Goal: Check status

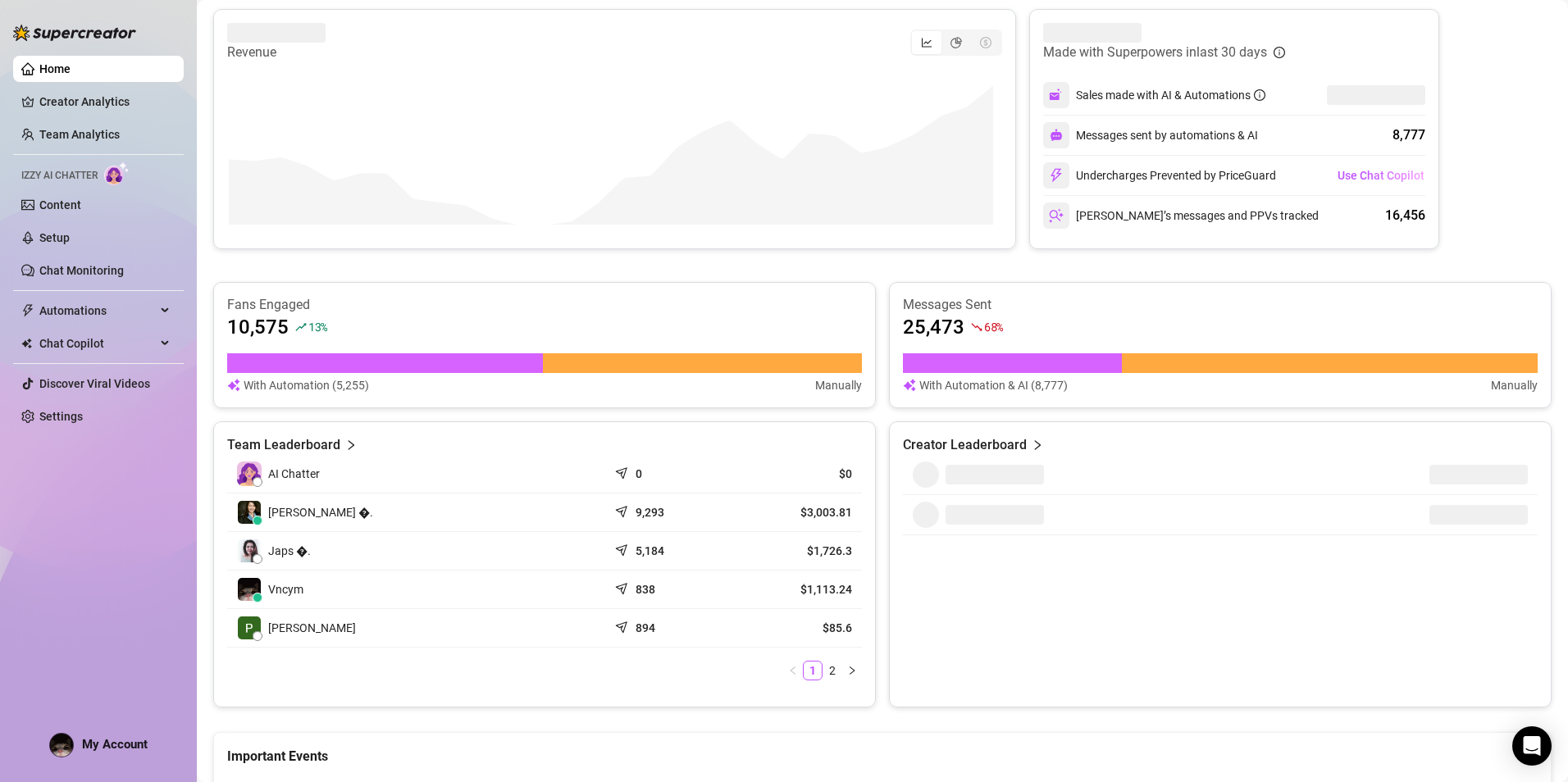
scroll to position [327, 0]
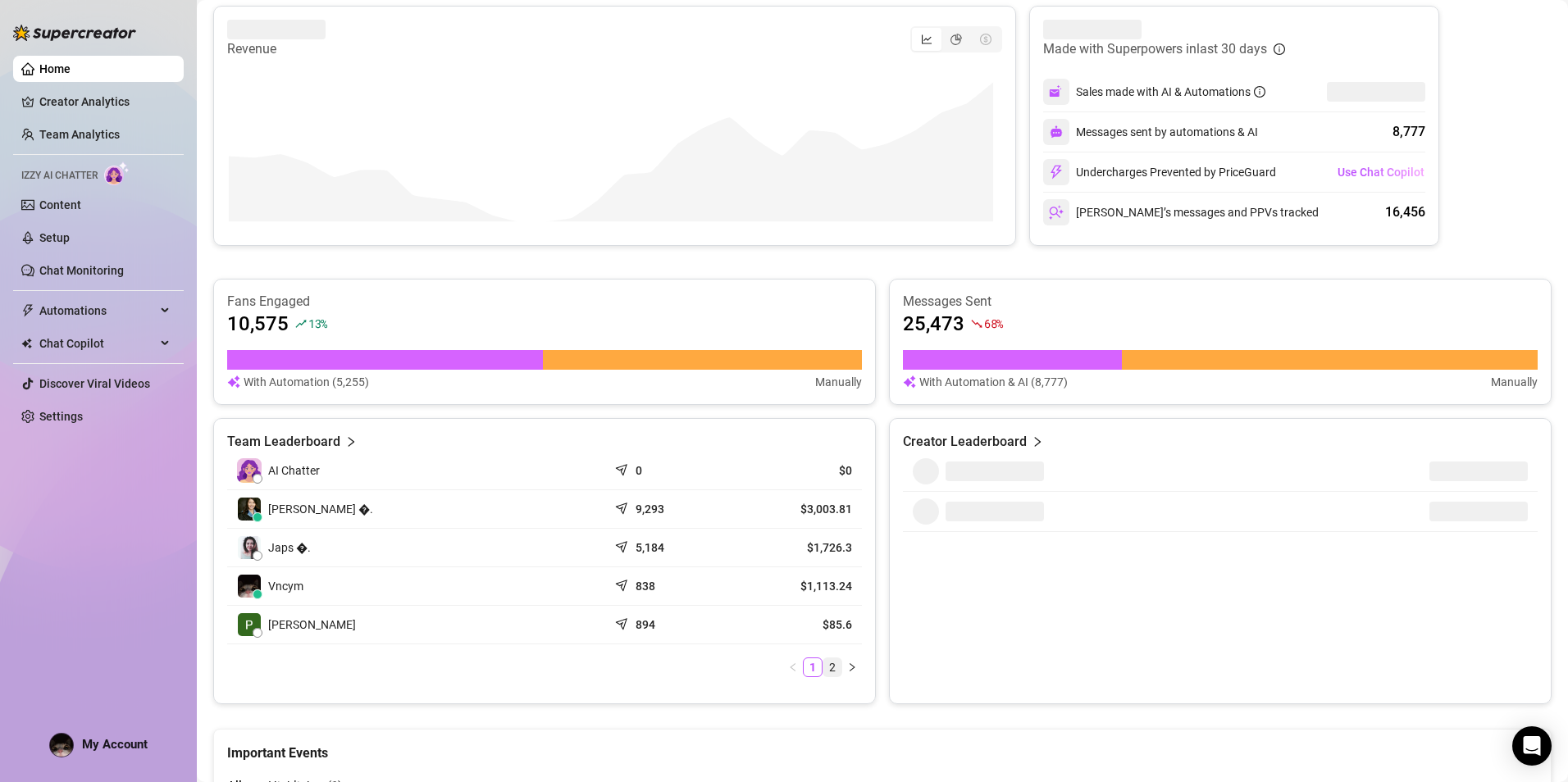
click at [824, 662] on link "2" at bounding box center [832, 667] width 18 height 18
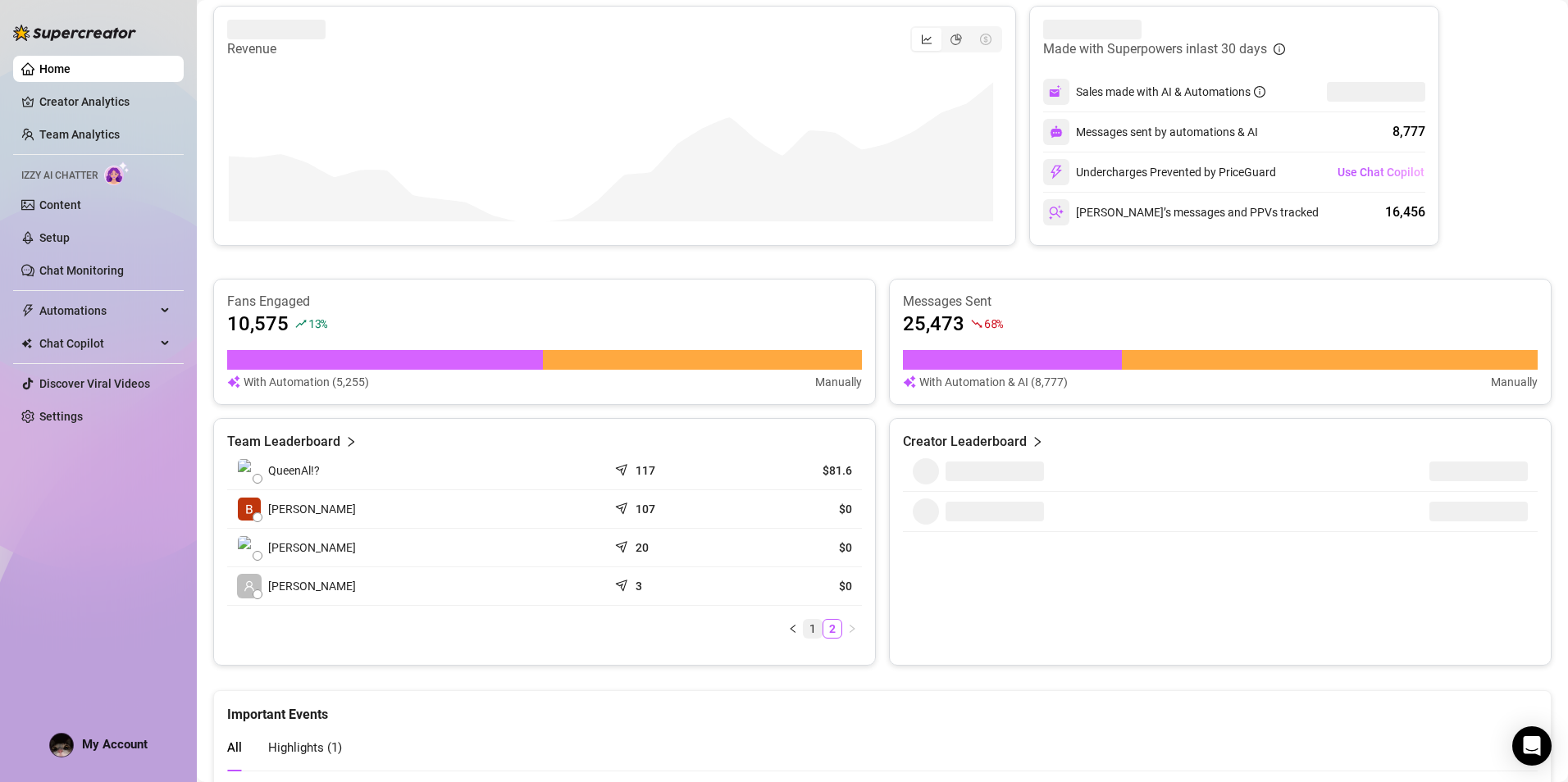
click at [807, 634] on link "1" at bounding box center [812, 628] width 18 height 18
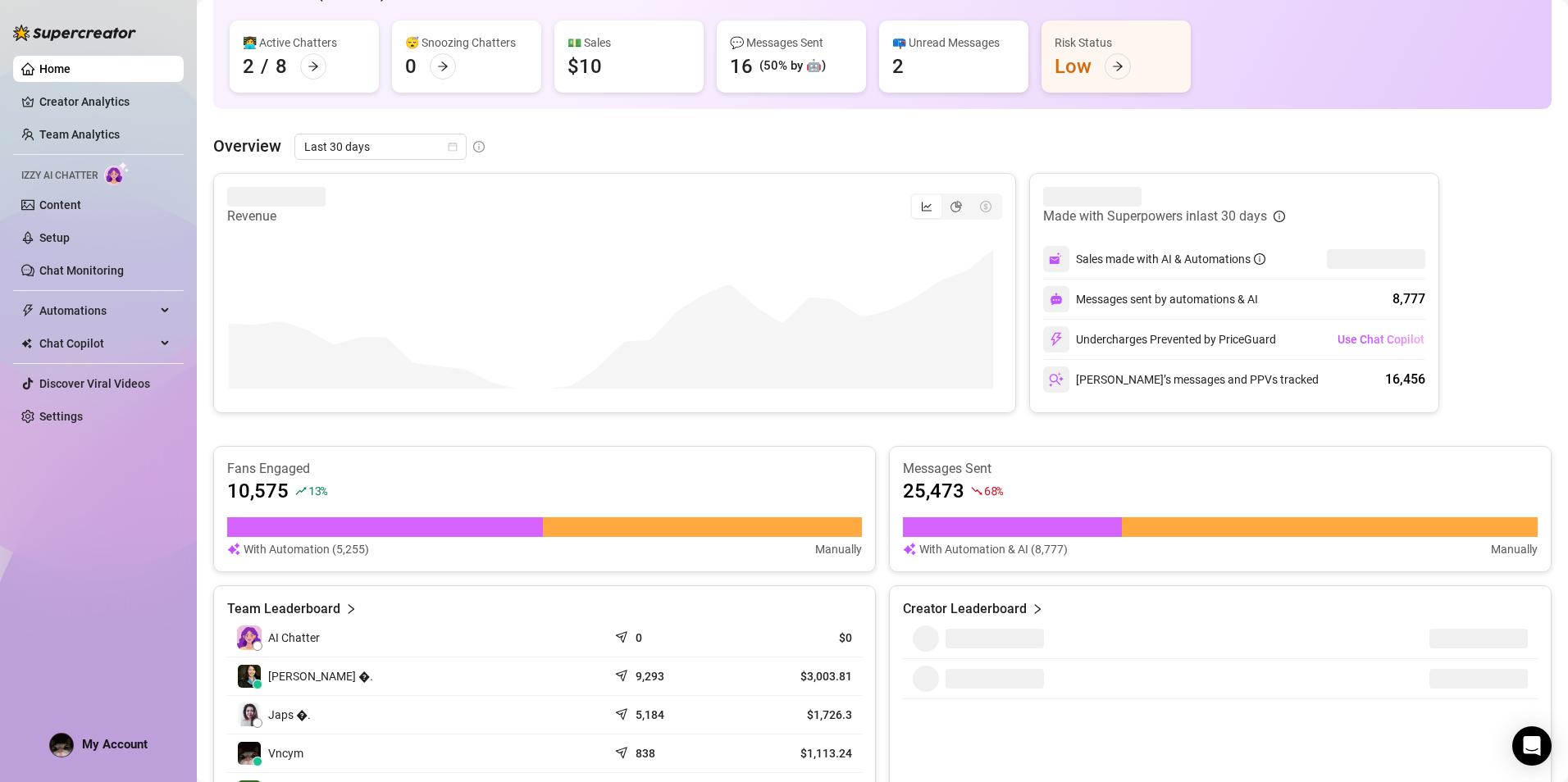
scroll to position [0, 0]
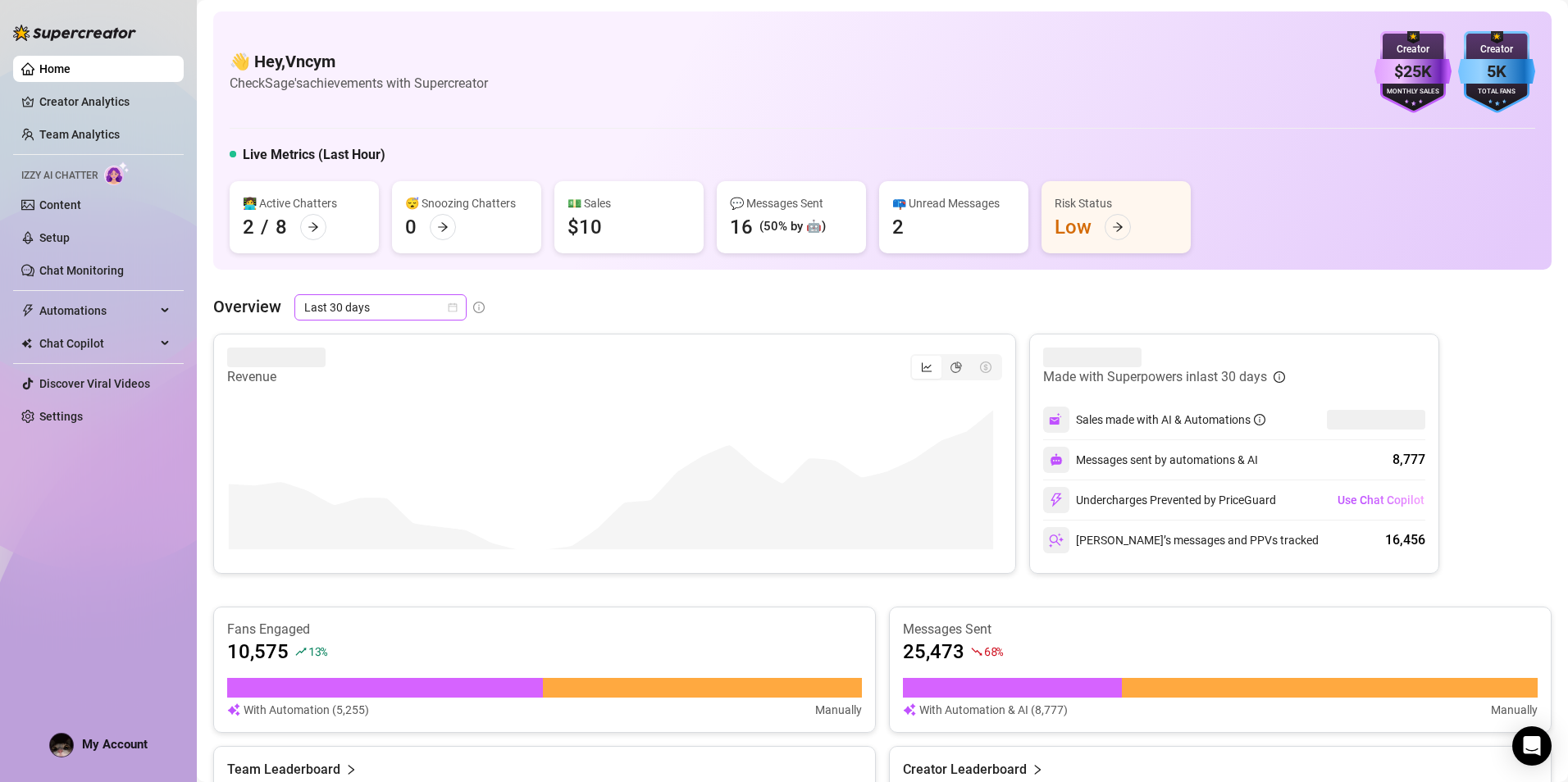
click at [444, 303] on span "Last 30 days" at bounding box center [380, 307] width 153 height 25
click at [700, 293] on div "👋 Hey, Vncym Check Sage's achievements with Supercreator $25K Creator Monthly S…" at bounding box center [882, 628] width 1339 height 1236
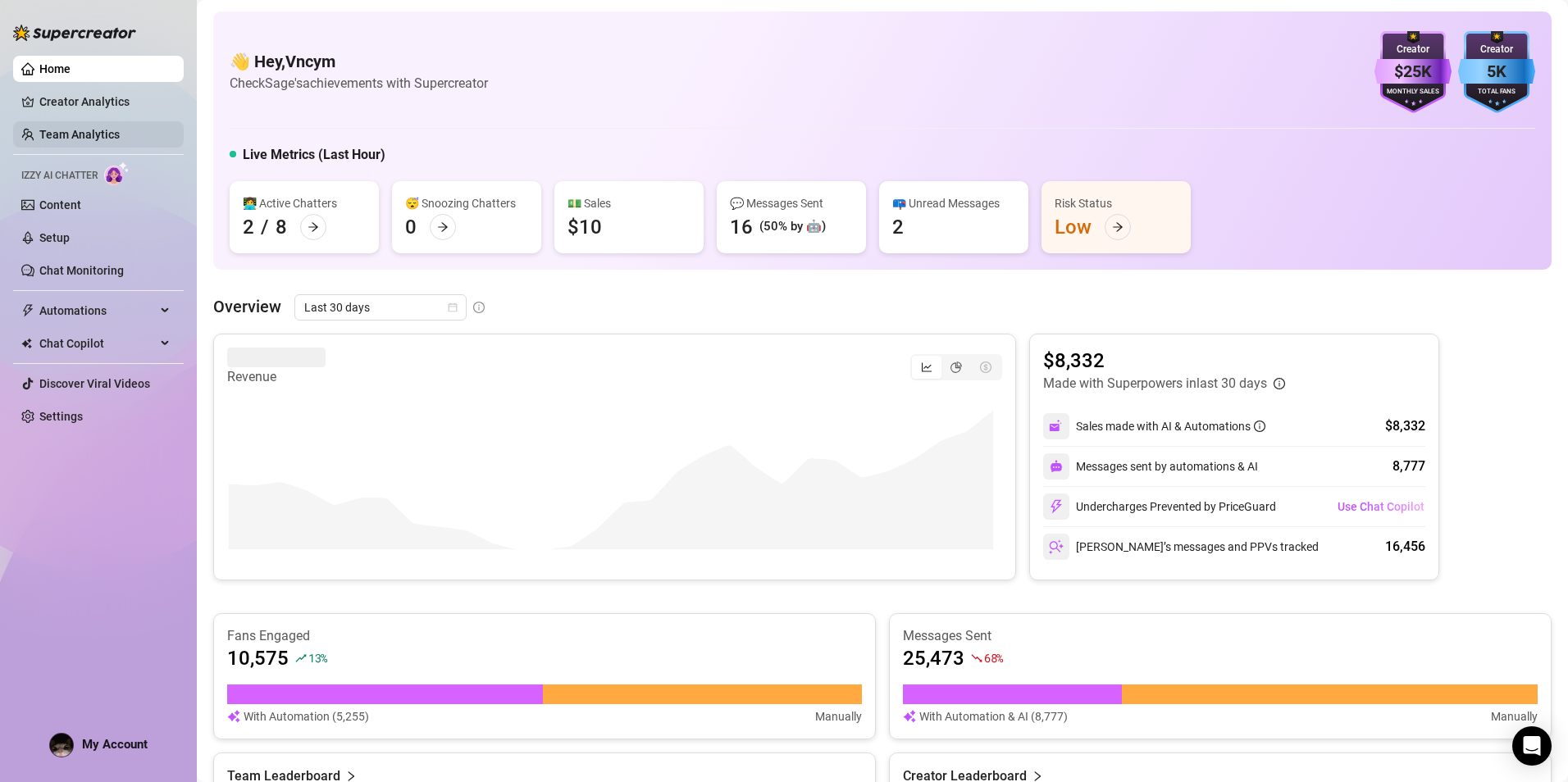
click at [94, 136] on link "Team Analytics" at bounding box center [79, 134] width 80 height 13
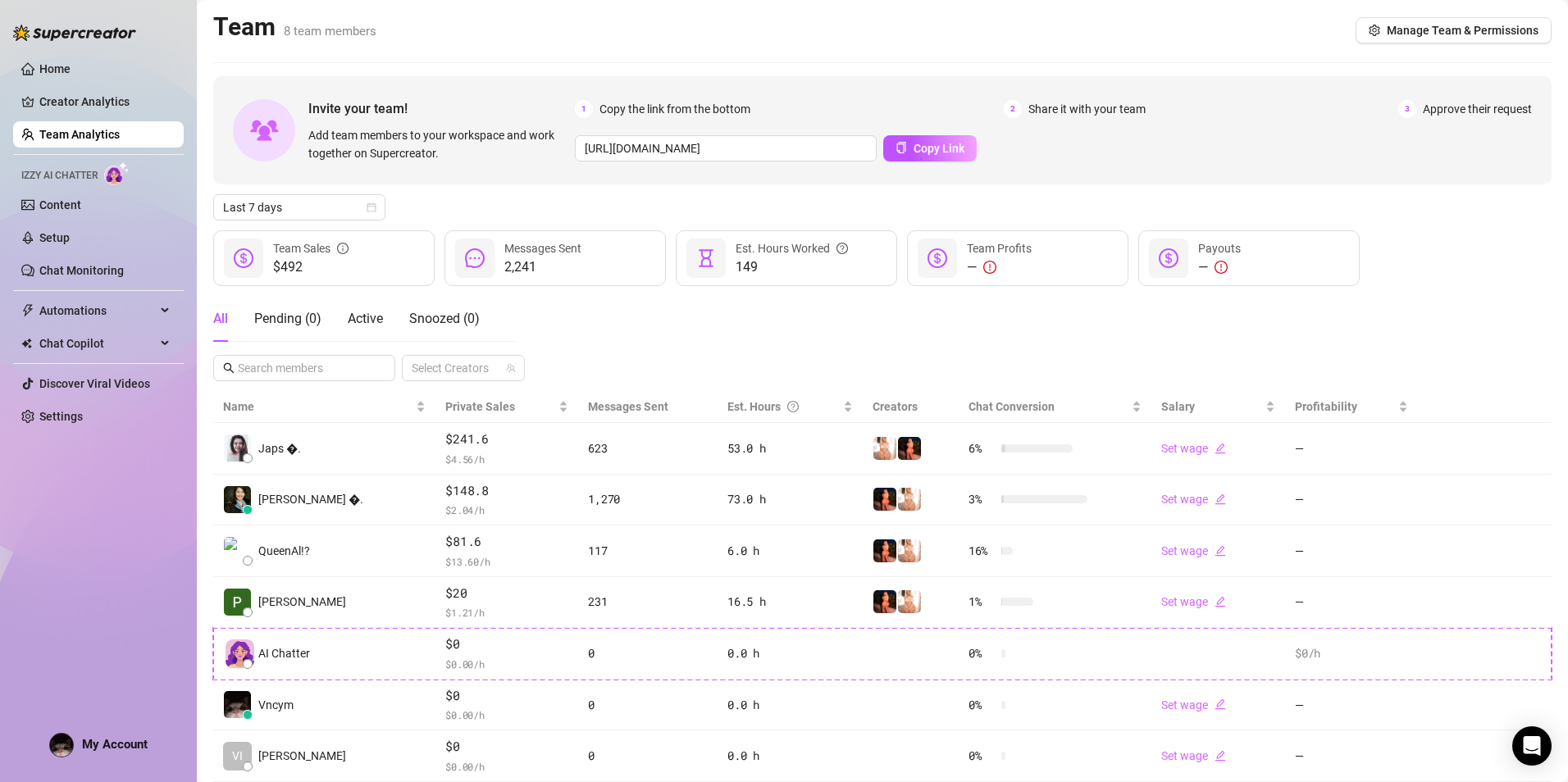
click at [762, 337] on div "All Pending ( 0 ) Active Snoozed ( 0 ) Select Creators" at bounding box center [882, 339] width 1339 height 85
click at [83, 417] on link "Settings" at bounding box center [61, 416] width 44 height 13
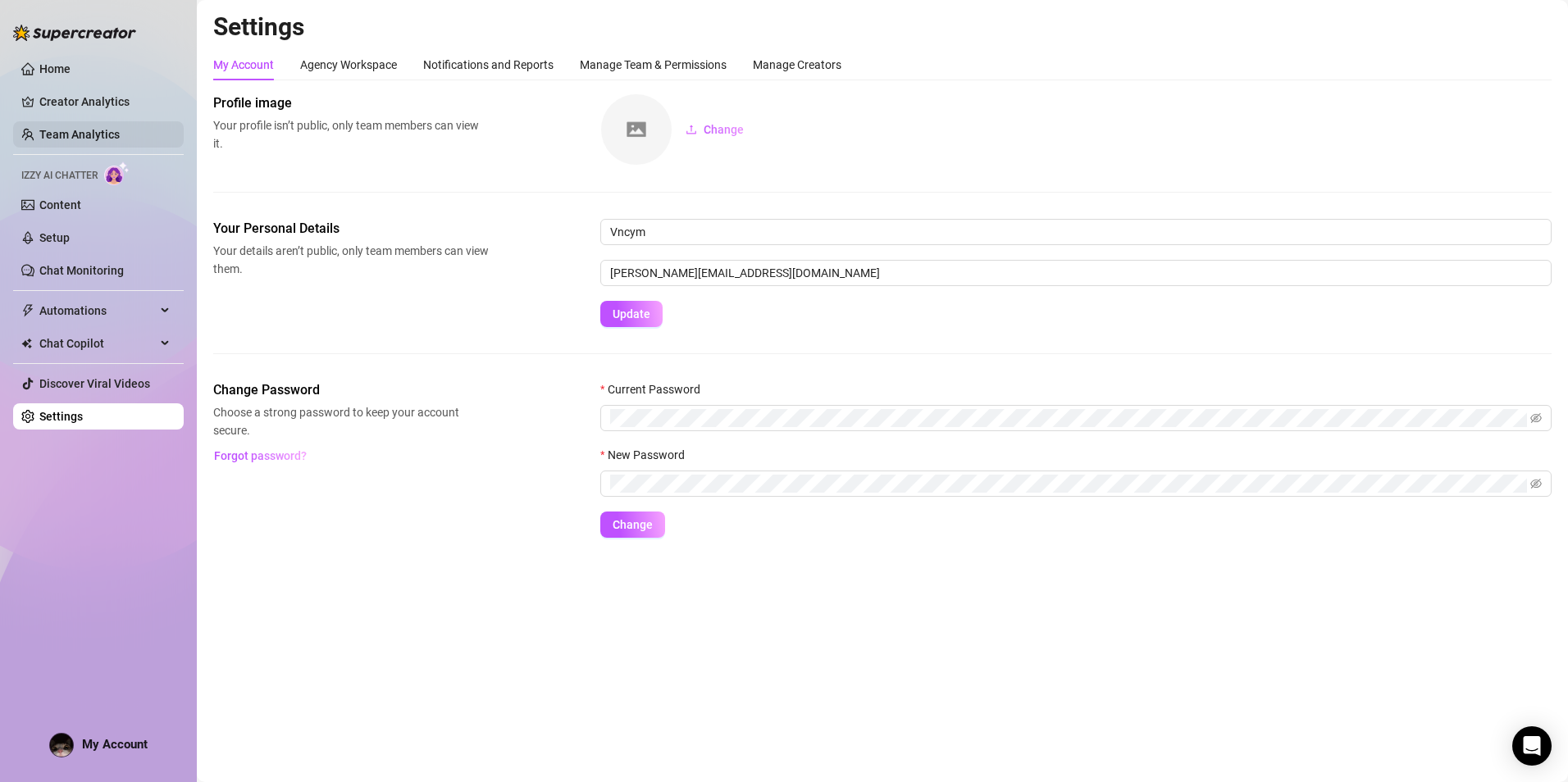
click at [116, 128] on link "Team Analytics" at bounding box center [79, 134] width 80 height 13
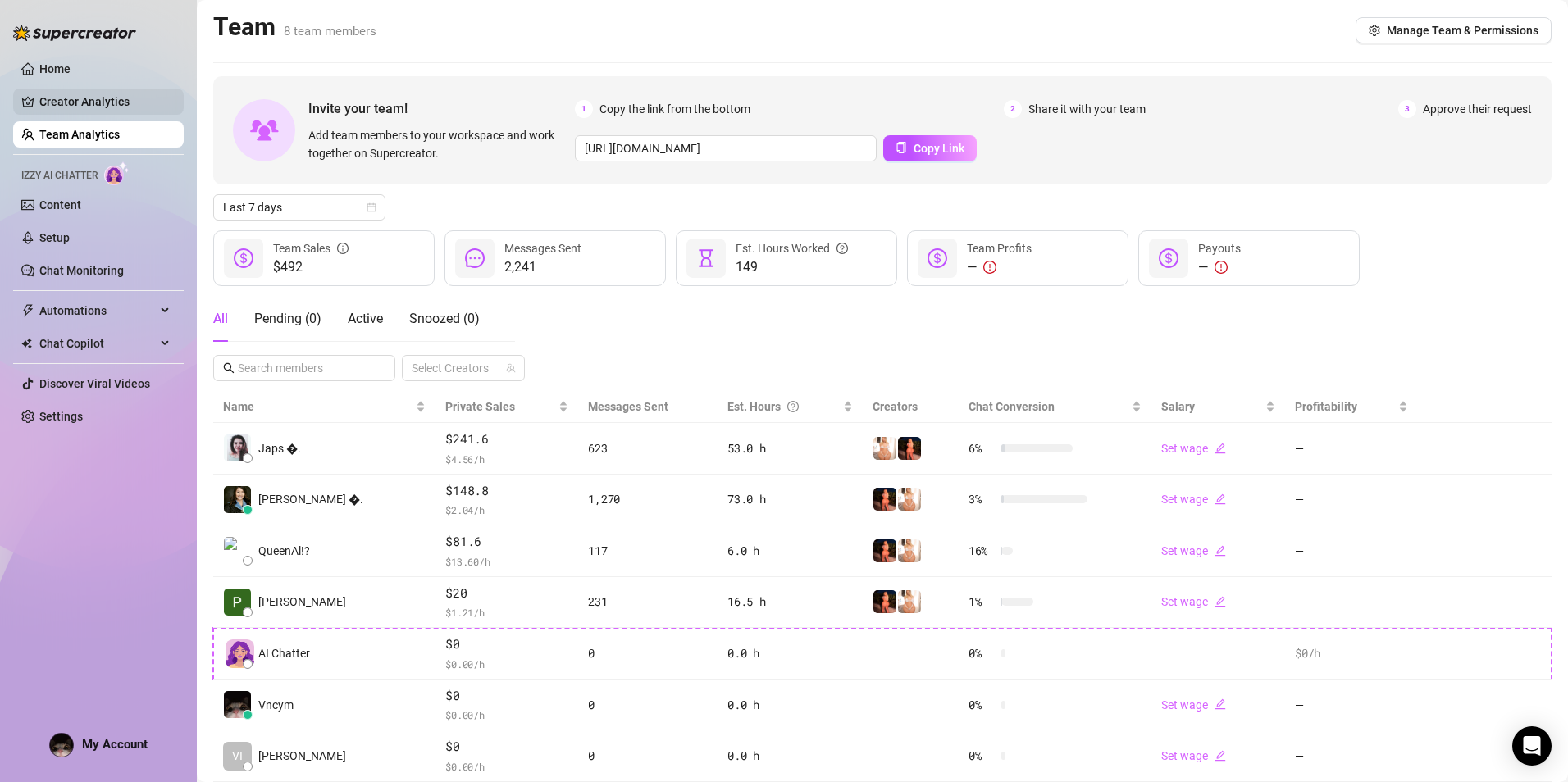
click at [108, 112] on link "Creator Analytics" at bounding box center [105, 101] width 131 height 26
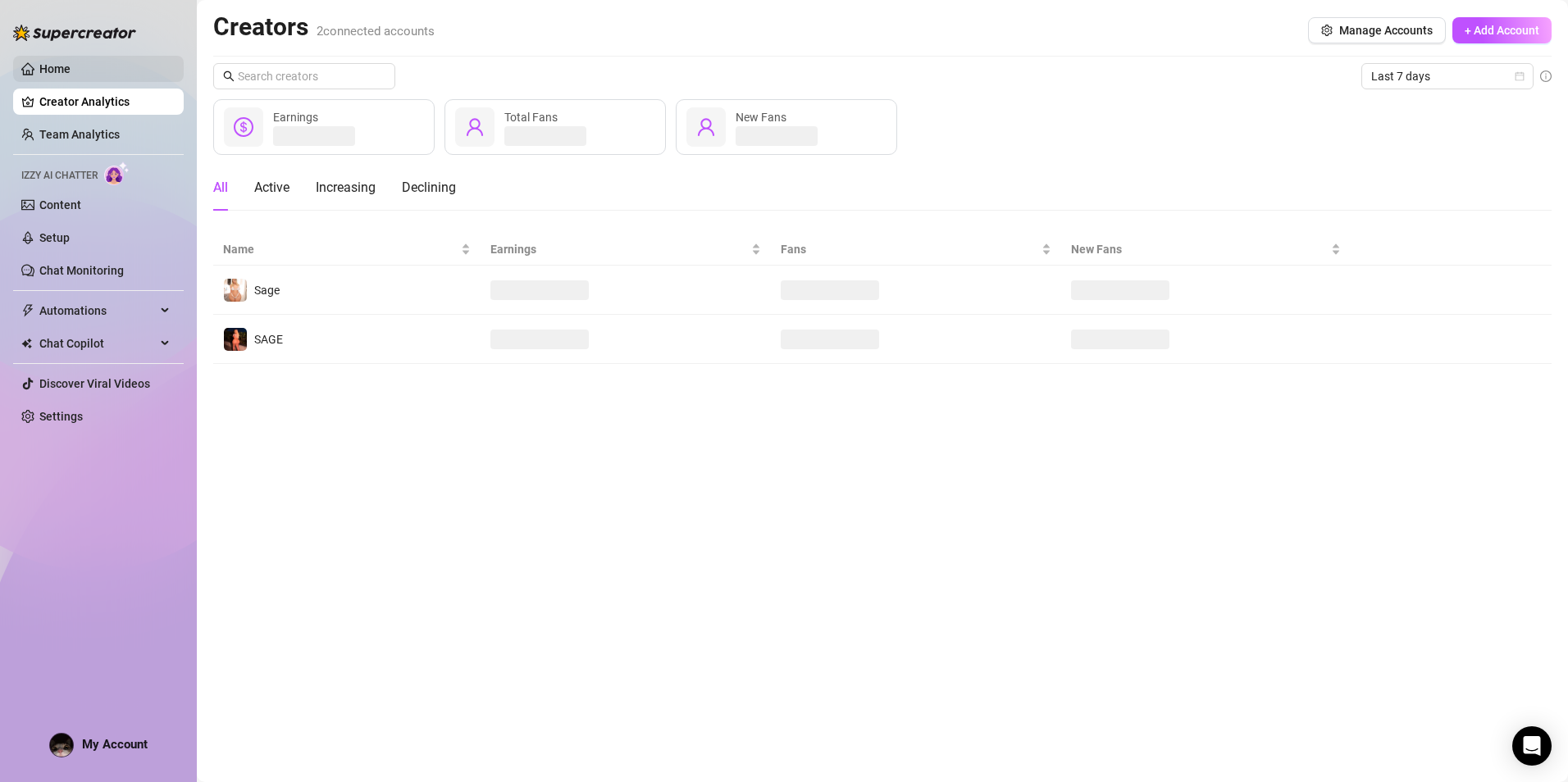
click at [71, 72] on link "Home" at bounding box center [55, 68] width 32 height 13
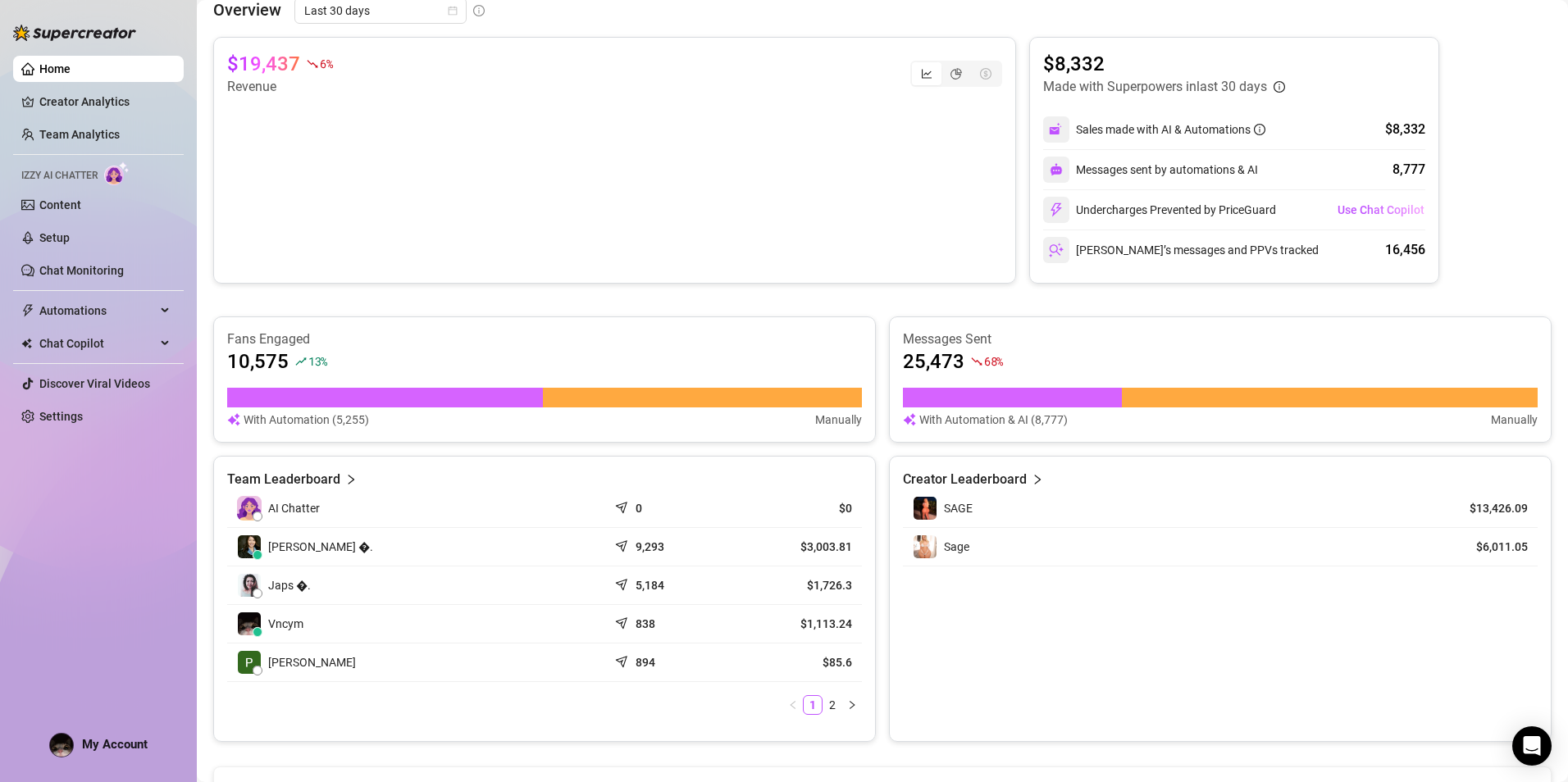
scroll to position [112, 0]
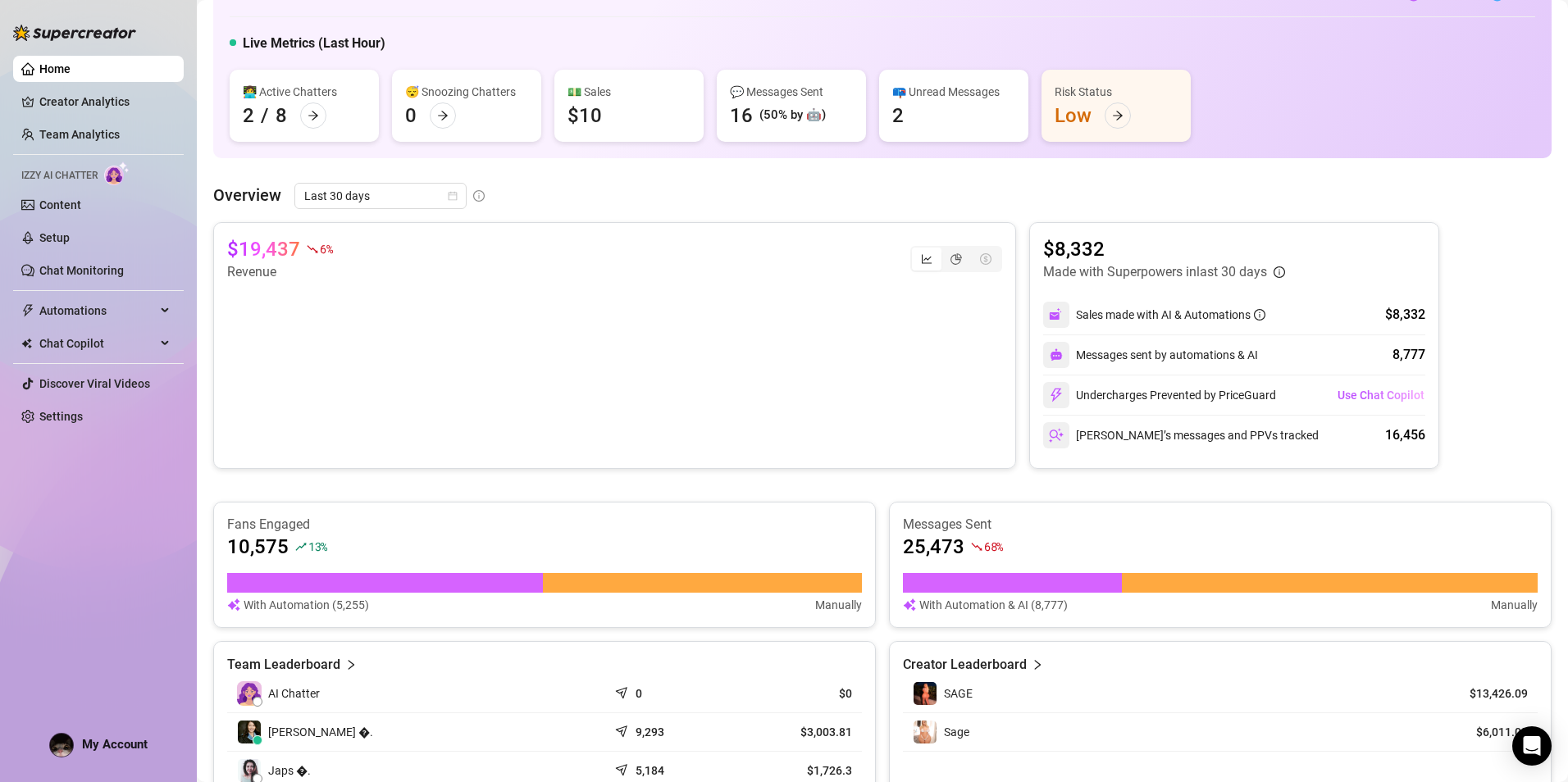
click at [429, 211] on div "Overview Last 30 days $19,437 6 % Revenue $8,332 Made with Superpowers in last …" at bounding box center [882, 554] width 1339 height 744
click at [416, 198] on span "Last 30 days" at bounding box center [380, 195] width 153 height 25
click at [384, 334] on div "Custom date" at bounding box center [379, 333] width 146 height 18
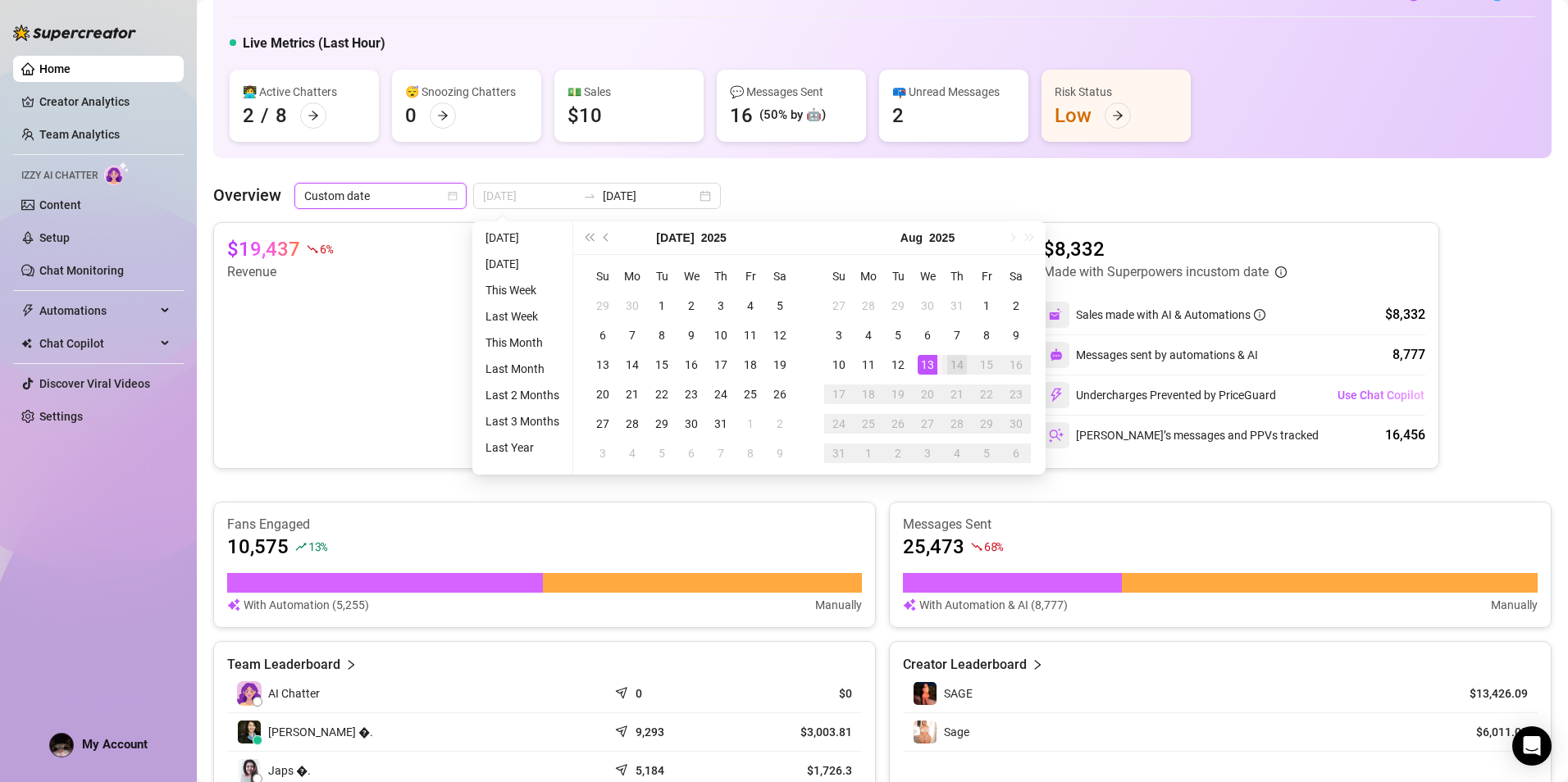
type input "[DATE]"
click at [927, 368] on div "13" at bounding box center [927, 364] width 20 height 20
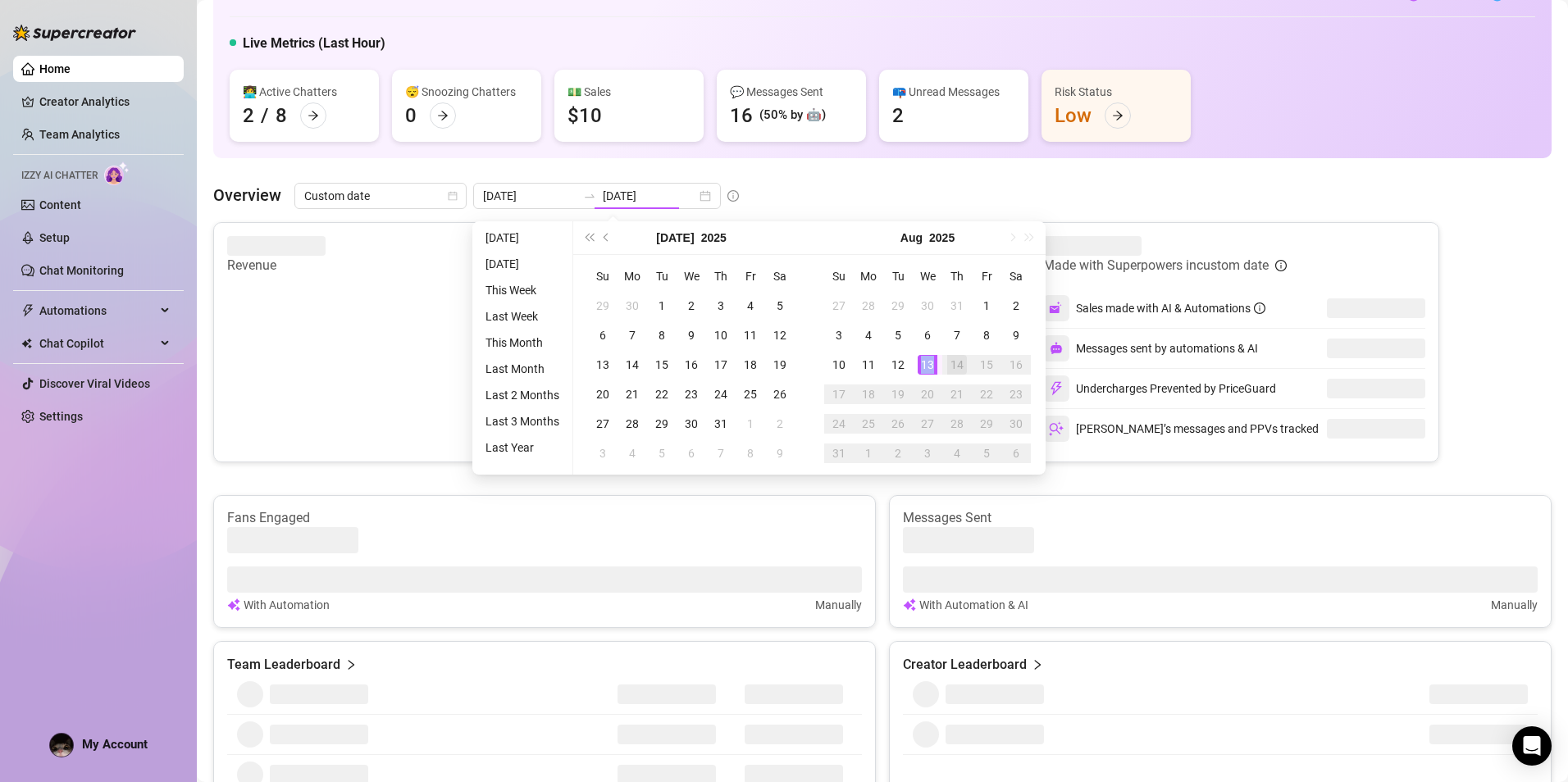
type input "[DATE]"
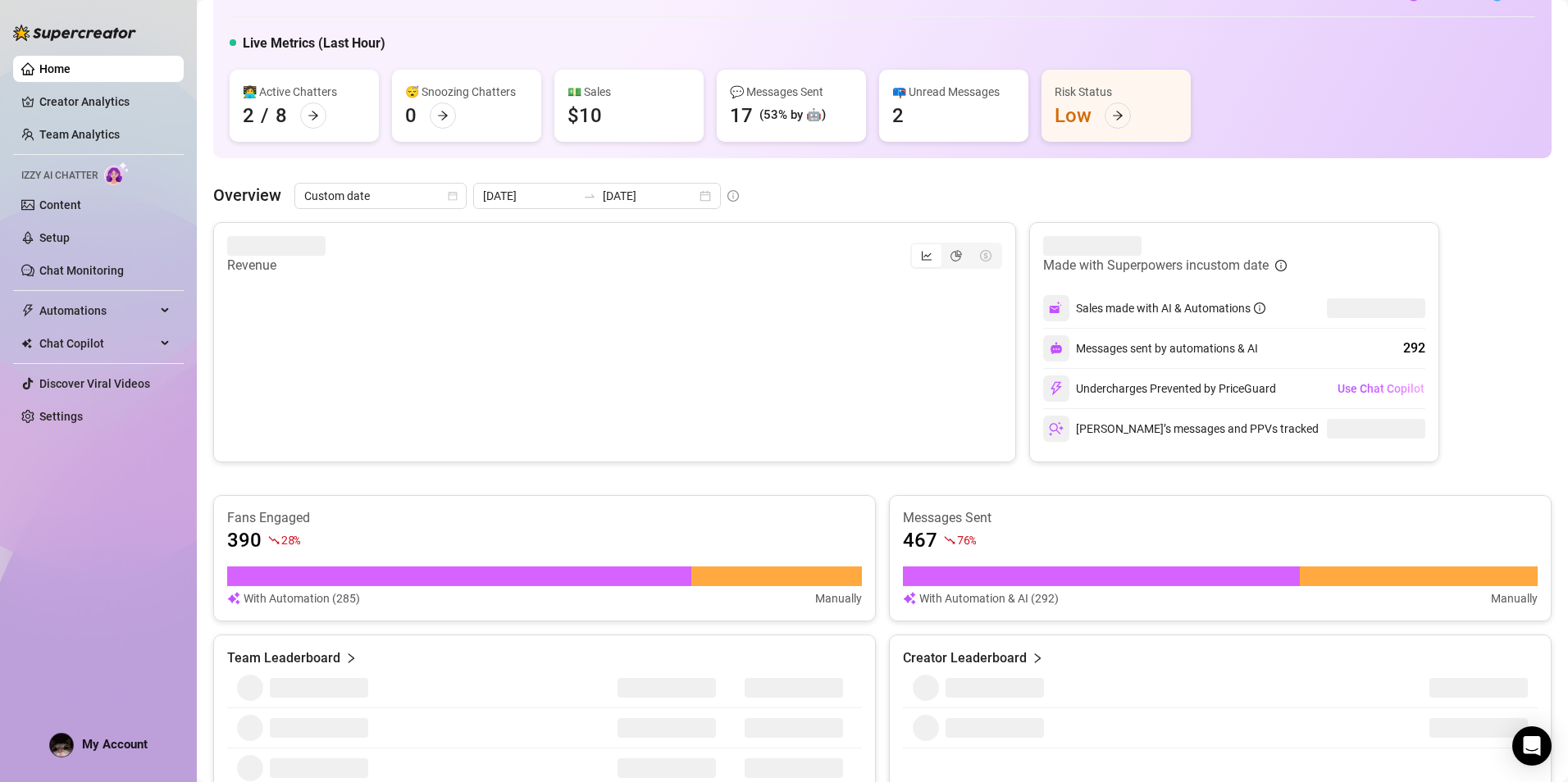
click at [827, 188] on div "Overview Custom date [DATE] [DATE]" at bounding box center [882, 195] width 1339 height 26
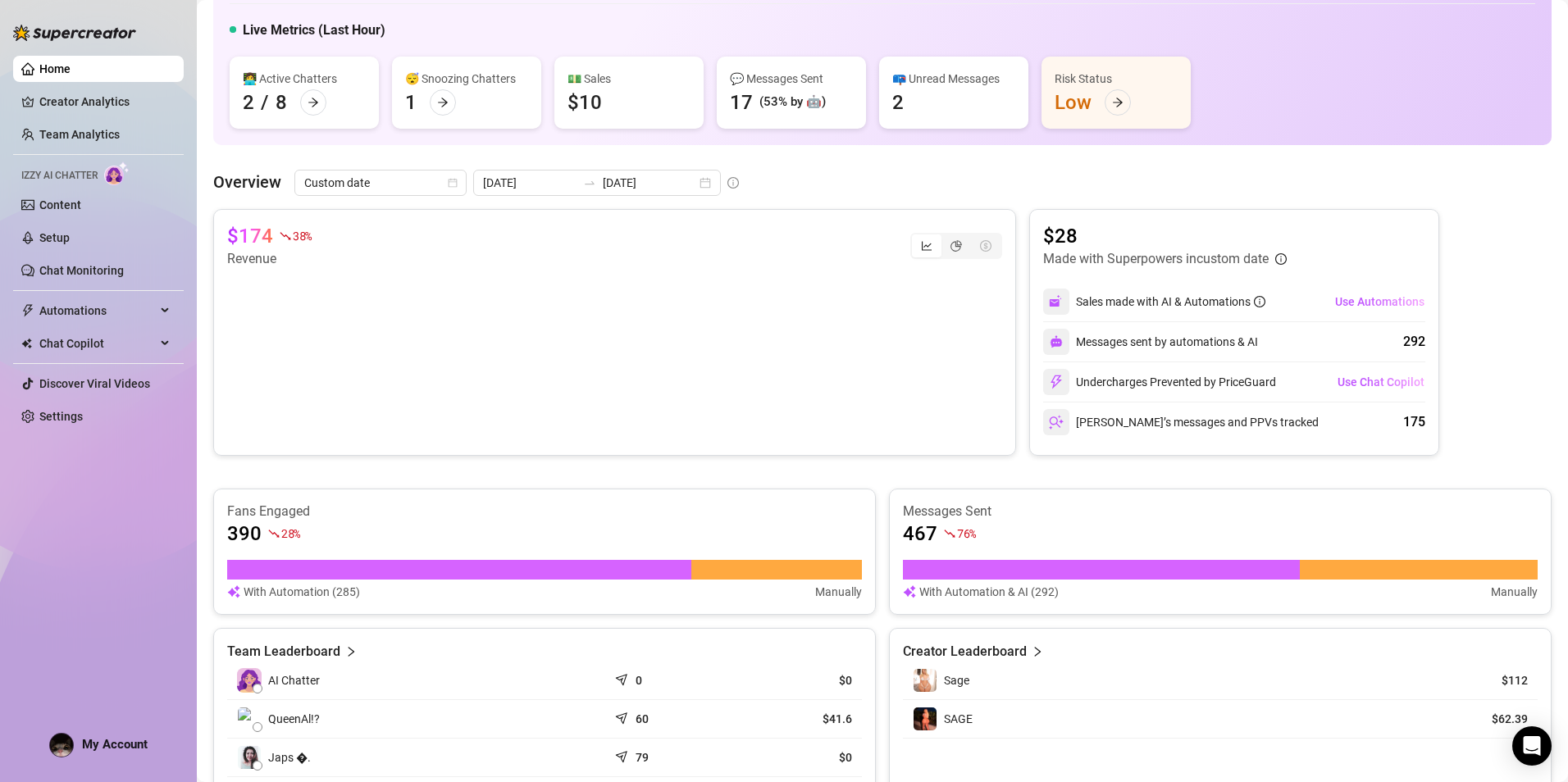
scroll to position [118, 0]
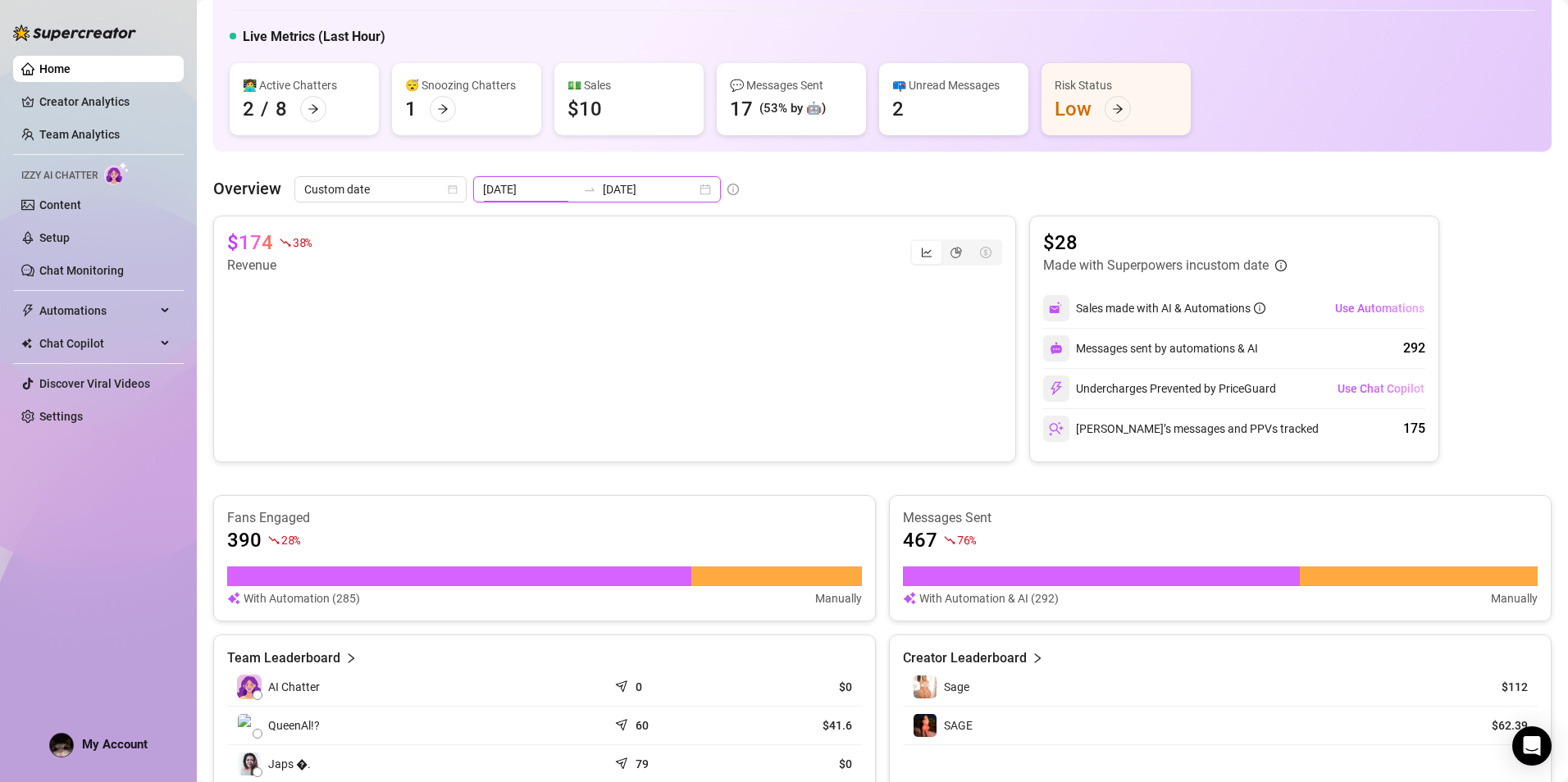
click at [555, 188] on input "[DATE]" at bounding box center [530, 188] width 94 height 18
click at [420, 184] on span "Custom date" at bounding box center [380, 189] width 153 height 25
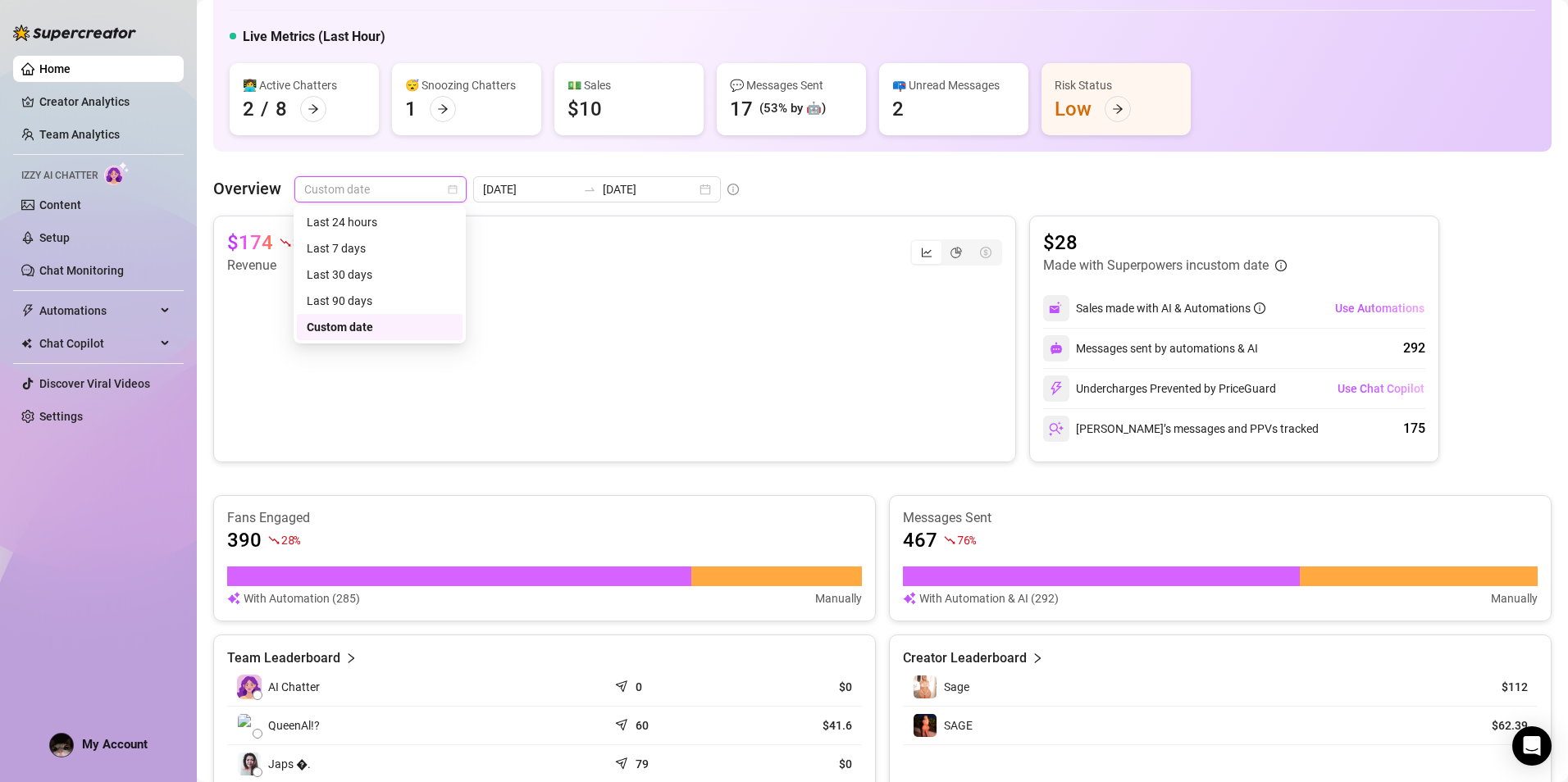
click at [1094, 483] on div "$174 38 % Revenue $28 Made with Superpowers in custom date Sales made with AI &…" at bounding box center [882, 568] width 1339 height 705
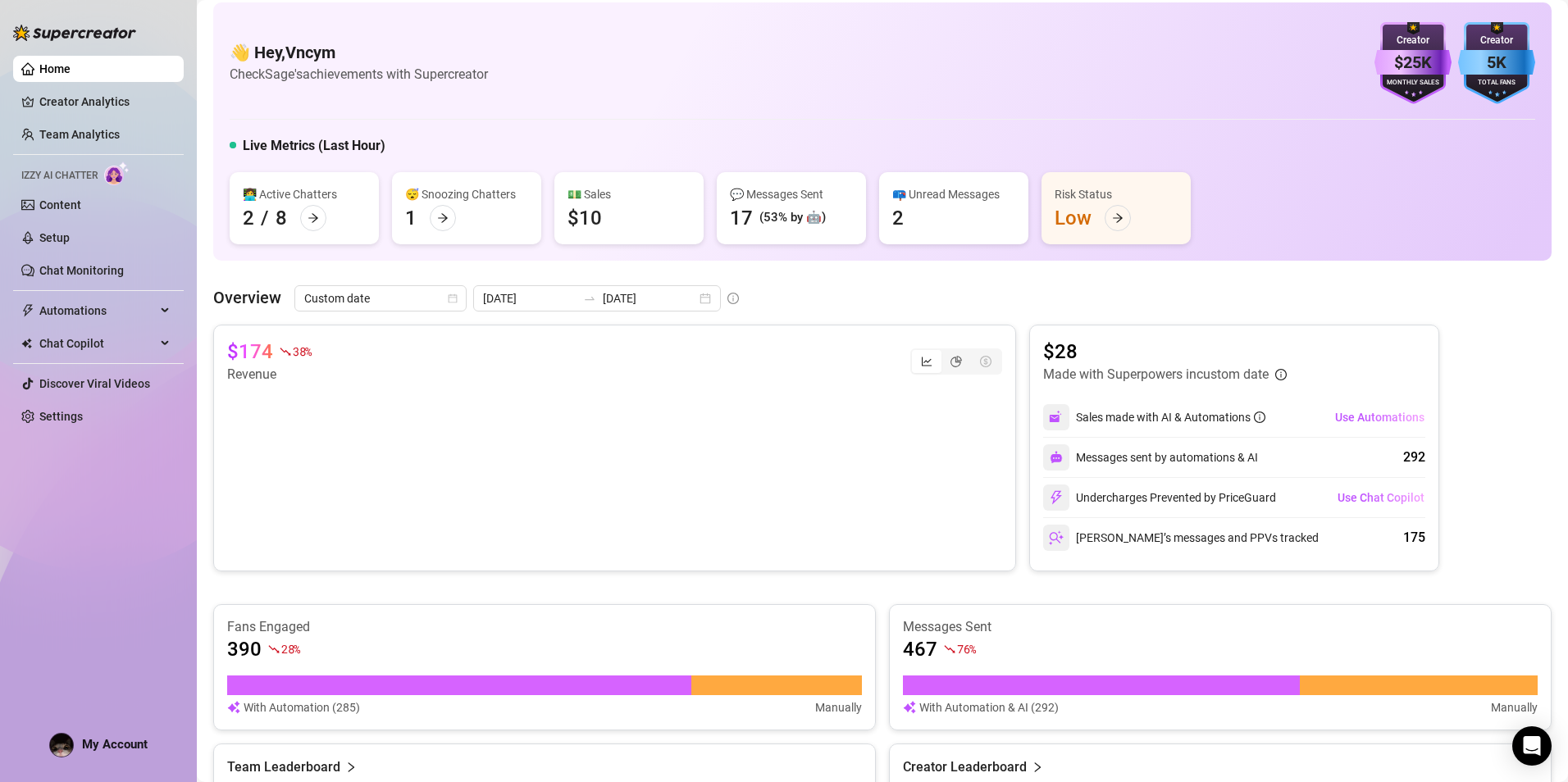
scroll to position [0, 0]
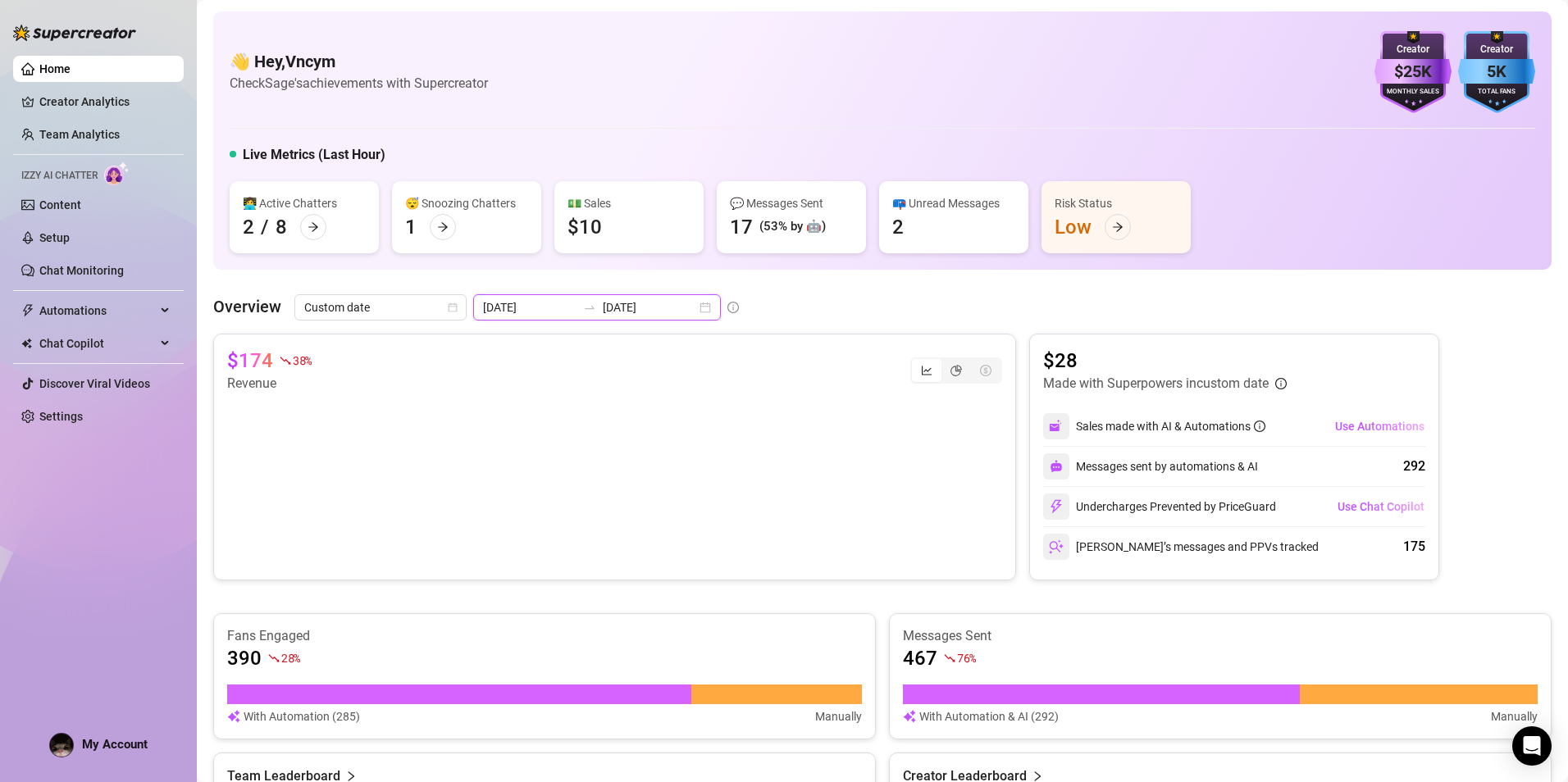
click at [558, 315] on input "[DATE]" at bounding box center [530, 307] width 94 height 18
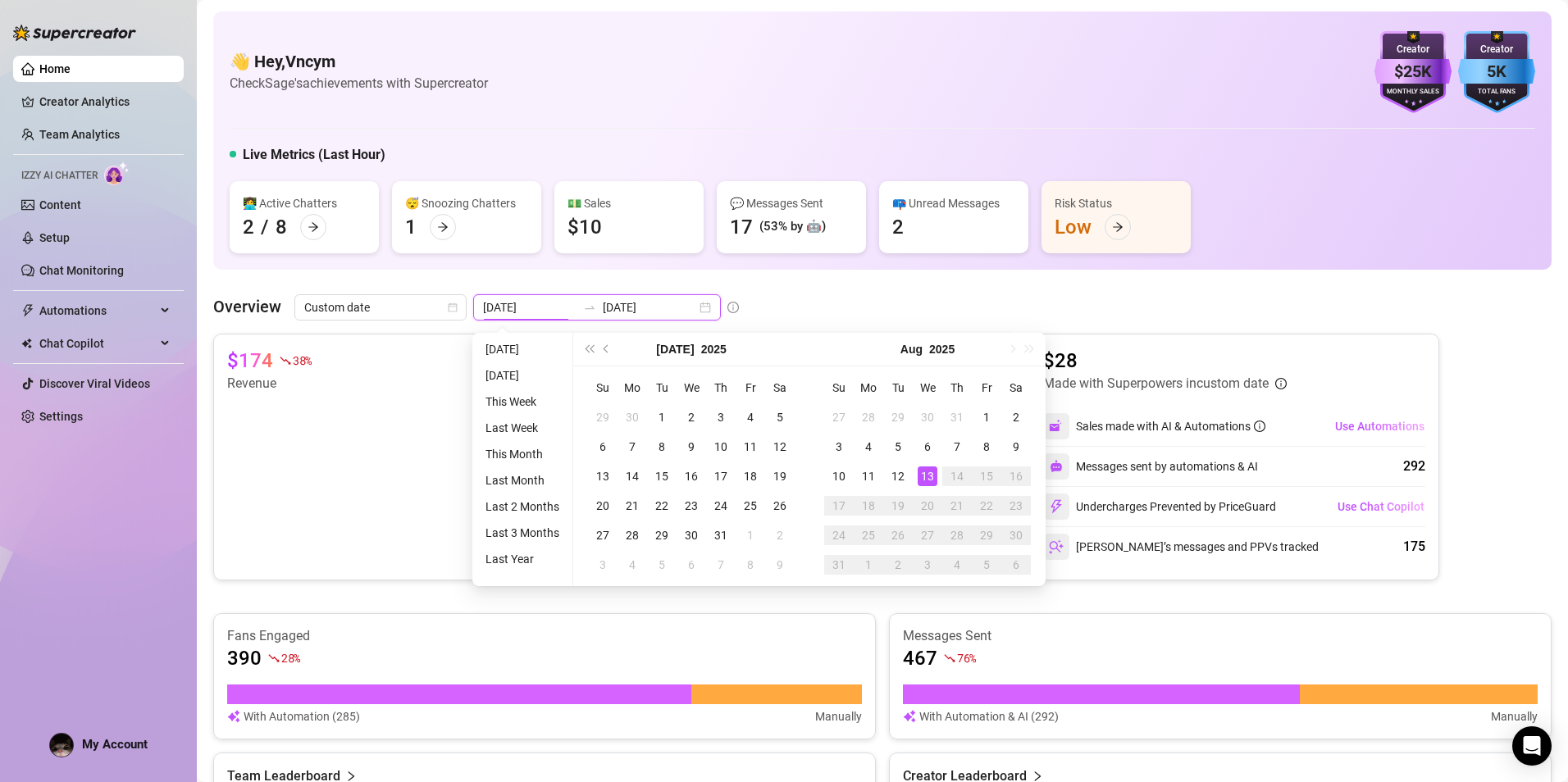
type input "[DATE]"
click at [926, 475] on div "13" at bounding box center [927, 476] width 20 height 20
type input "[DATE]"
click at [897, 475] on div "12" at bounding box center [897, 476] width 20 height 20
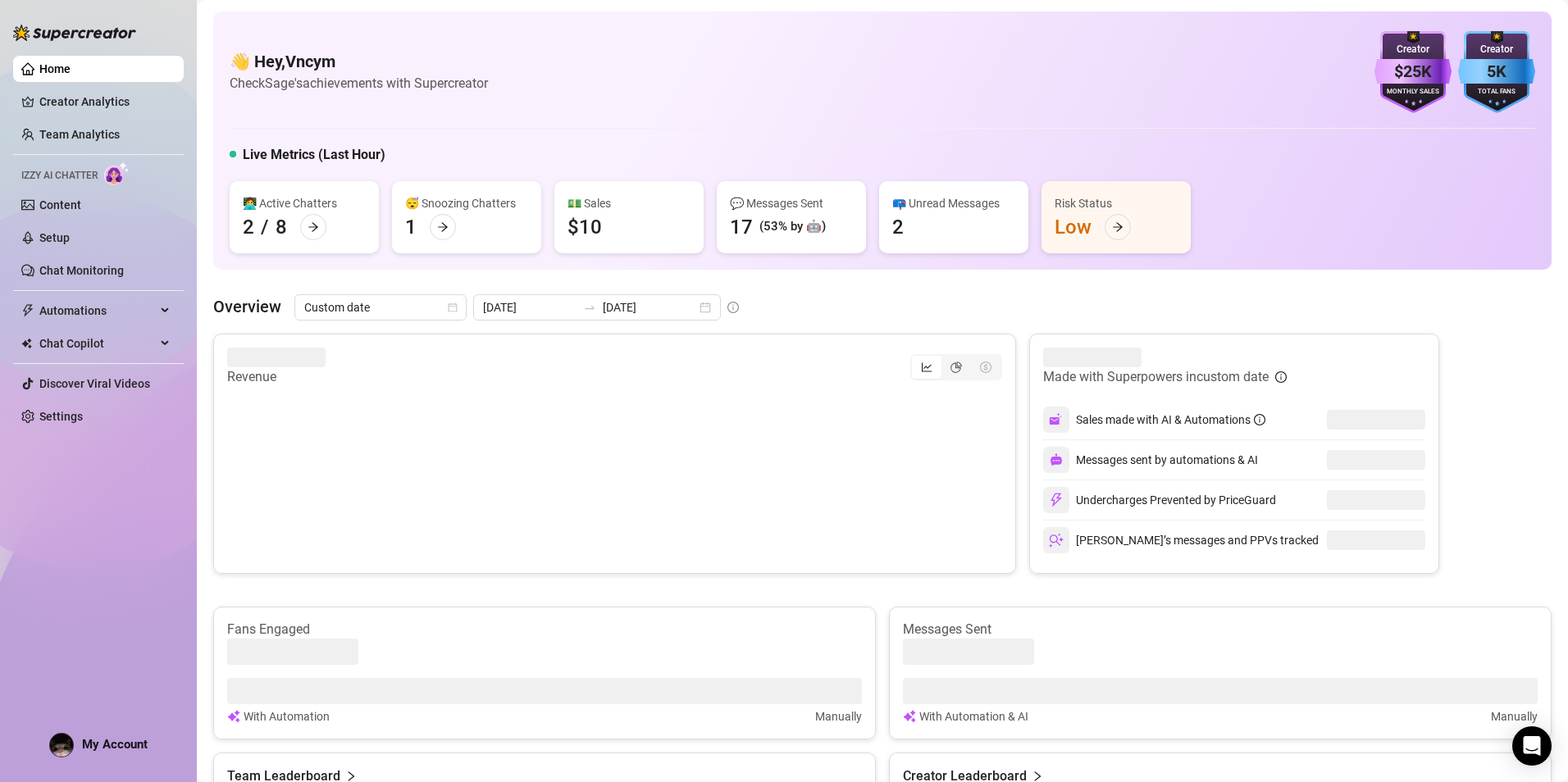
type input "[DATE]"
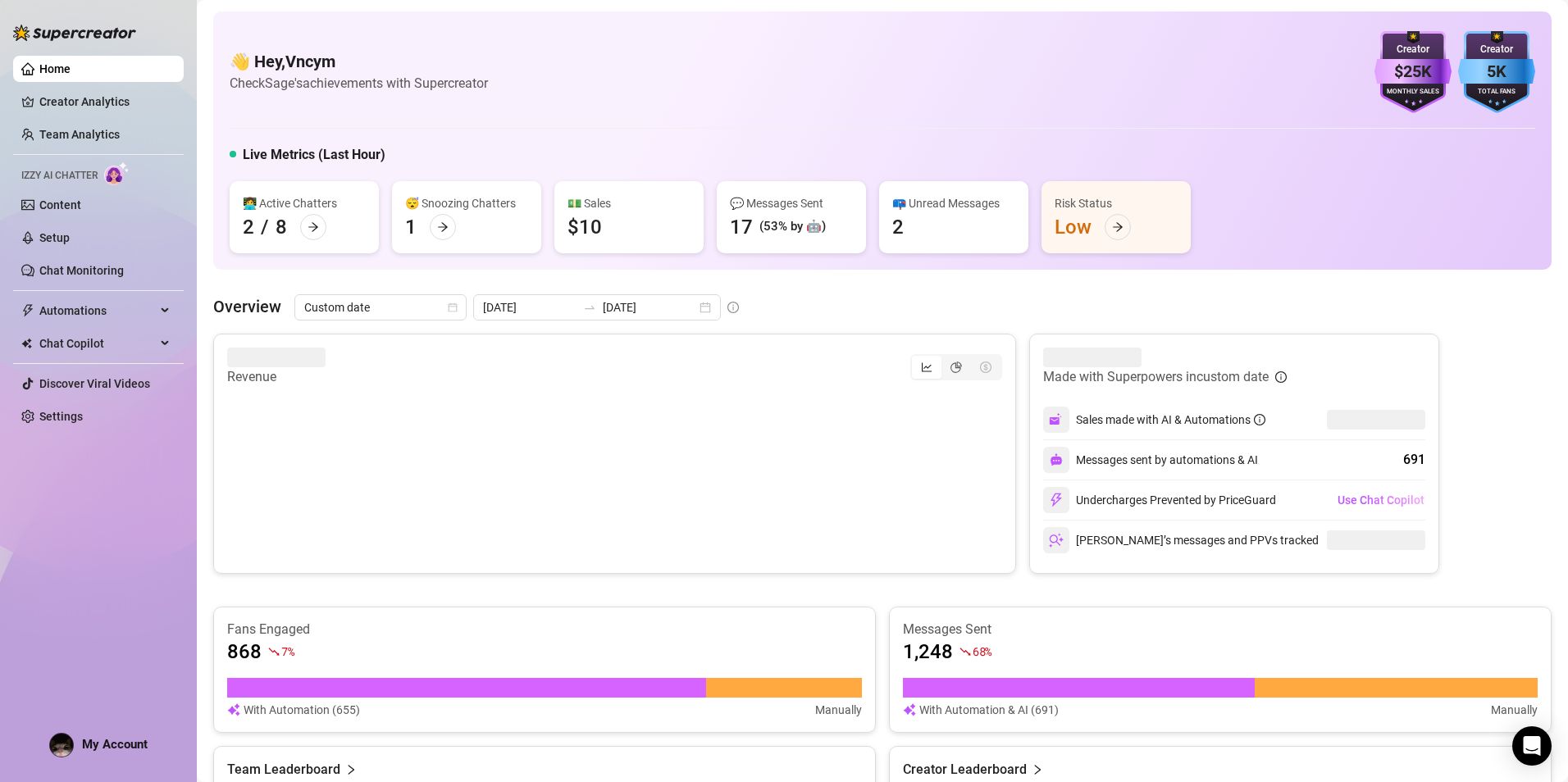
click at [607, 321] on div "Overview Custom date [DATE] [DATE] Revenue Made with Superpowers in custom date…" at bounding box center [882, 667] width 1339 height 746
click at [607, 314] on input "[DATE]" at bounding box center [649, 307] width 94 height 18
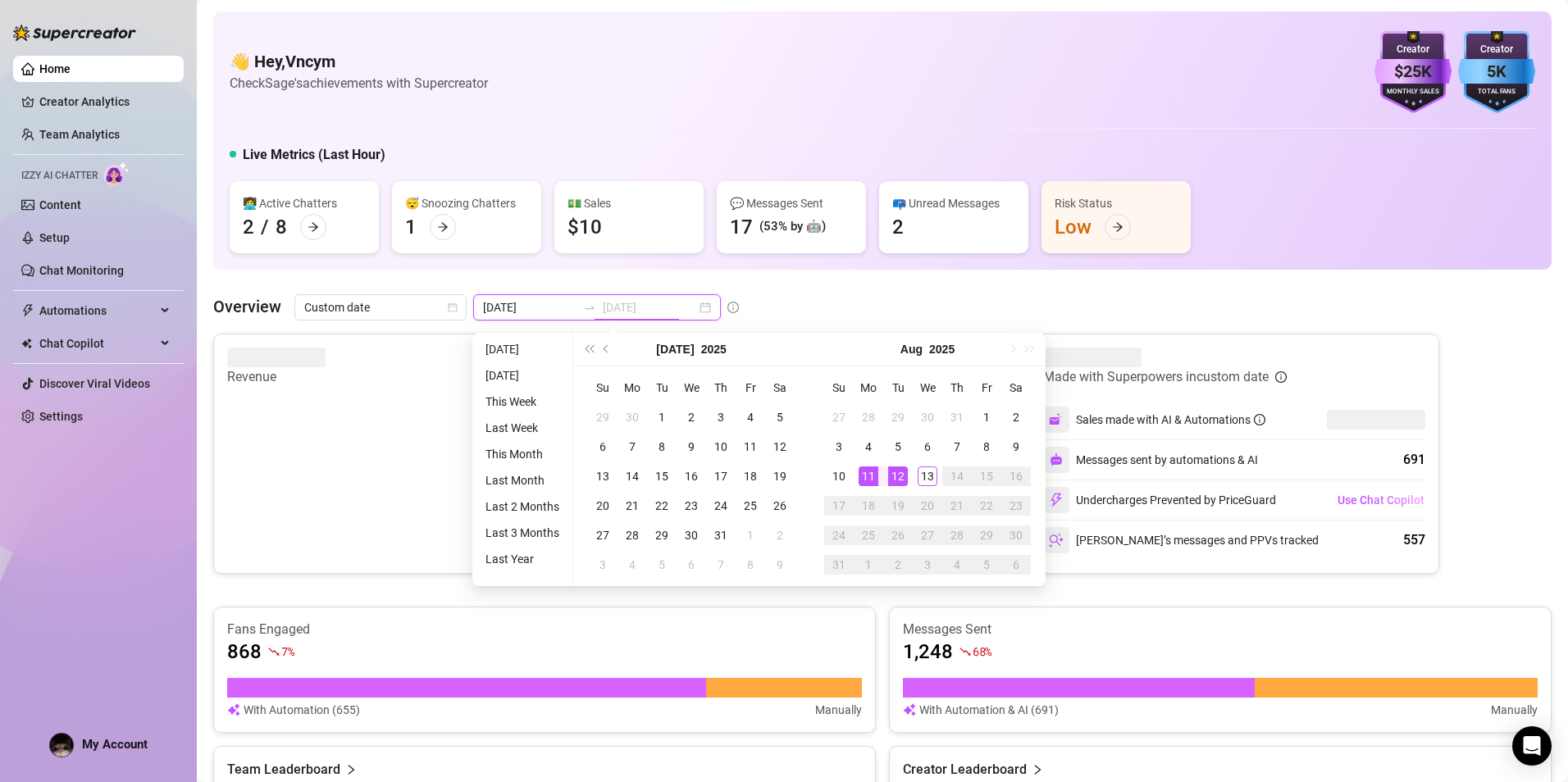
type input "[DATE]"
click at [902, 478] on div "12" at bounding box center [897, 476] width 20 height 20
